Goal: Task Accomplishment & Management: Complete application form

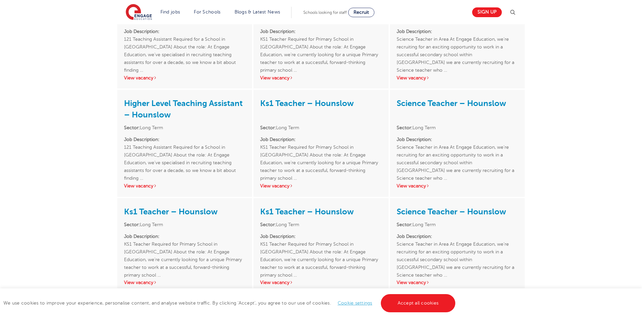
scroll to position [809, 0]
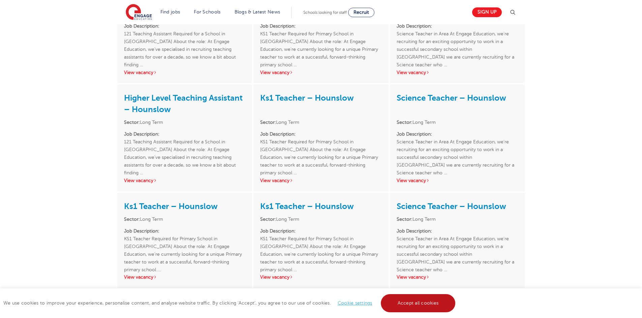
click at [413, 309] on link "Accept all cookies" at bounding box center [418, 303] width 75 height 18
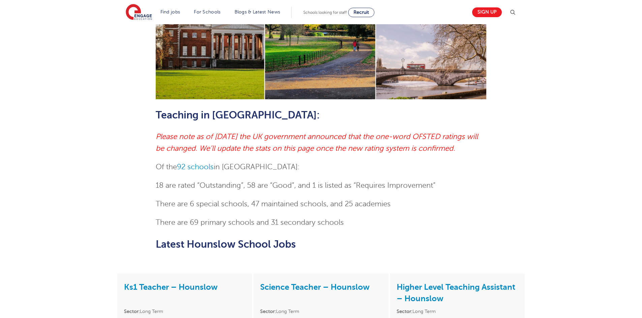
scroll to position [202, 0]
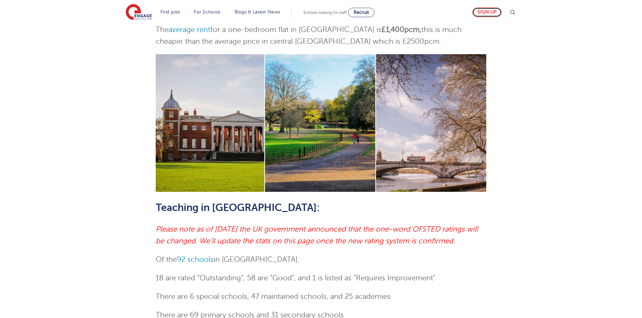
click at [482, 12] on link "Sign up" at bounding box center [487, 12] width 30 height 10
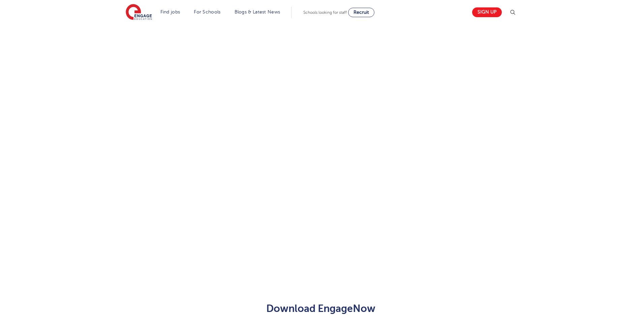
scroll to position [249, 0]
